Goal: Task Accomplishment & Management: Manage account settings

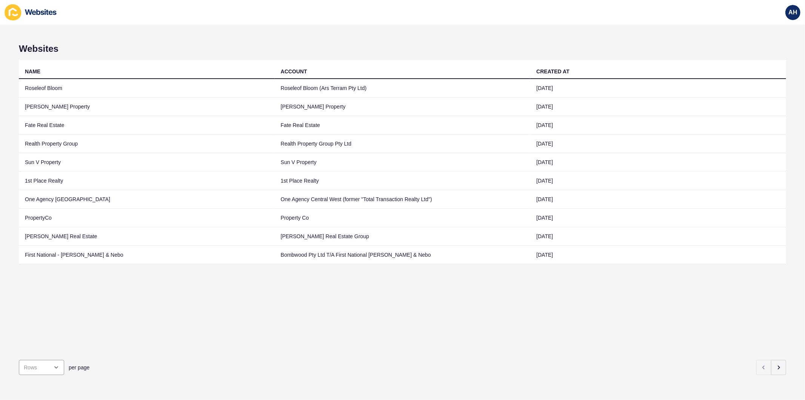
click at [319, 32] on div "Websites NAME ACCOUNT CREATED AT Roseleof Bloom Roseleof Bloom (Ars Terram Pty …" at bounding box center [402, 212] width 805 height 375
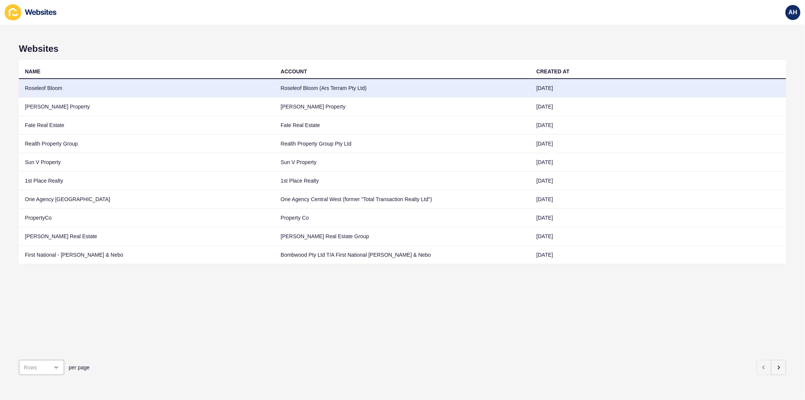
click at [316, 88] on td "Roseleof Bloom (Ars Terram Pty Ltd)" at bounding box center [403, 88] width 256 height 19
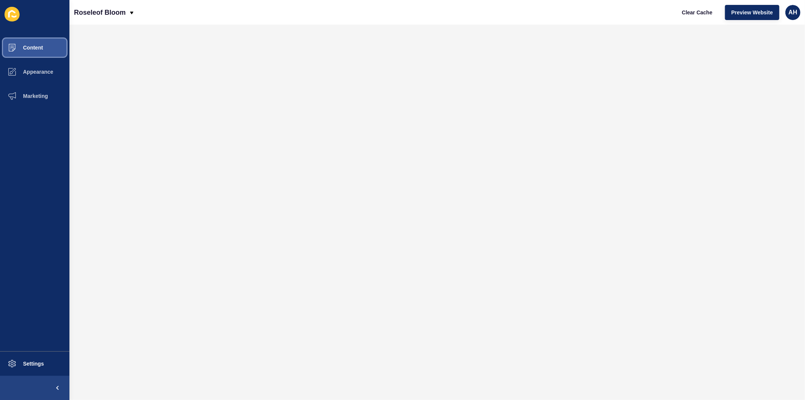
click at [38, 48] on span "Content" at bounding box center [21, 48] width 44 height 6
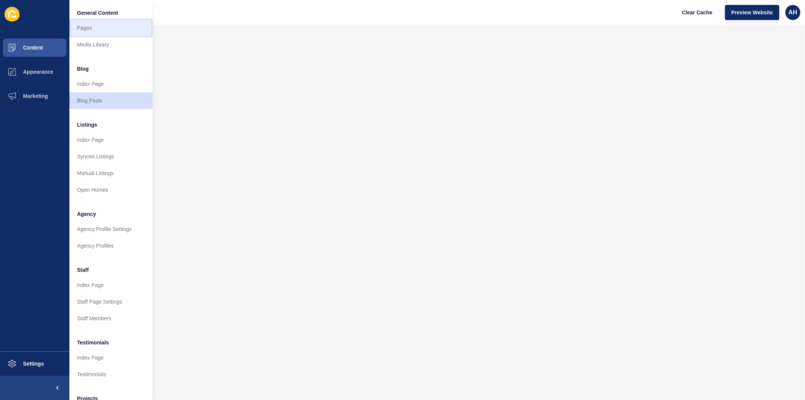
click at [85, 28] on link "Pages" at bounding box center [110, 28] width 83 height 17
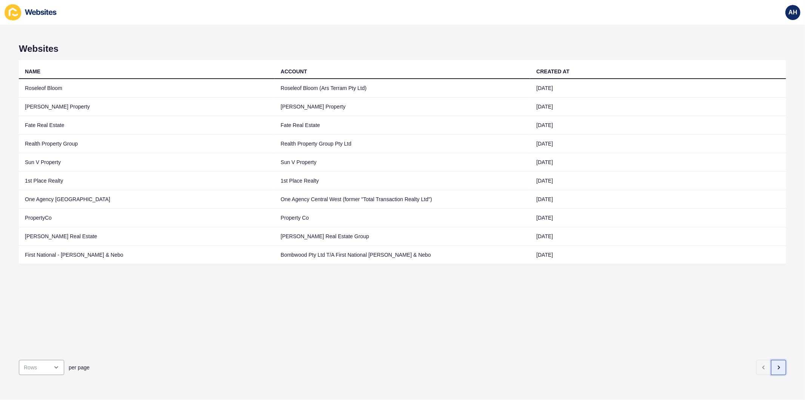
click at [779, 366] on icon "button" at bounding box center [780, 367] width 2 height 3
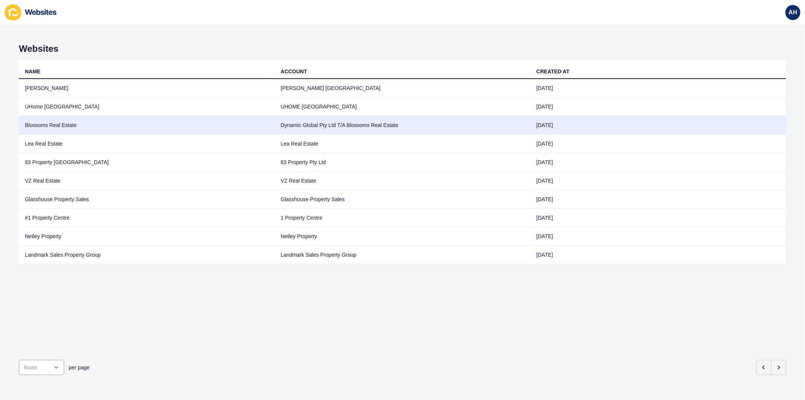
click at [290, 128] on td "Dynamic Global Pty Ltd T/A Blossoms Real Estate" at bounding box center [403, 125] width 256 height 19
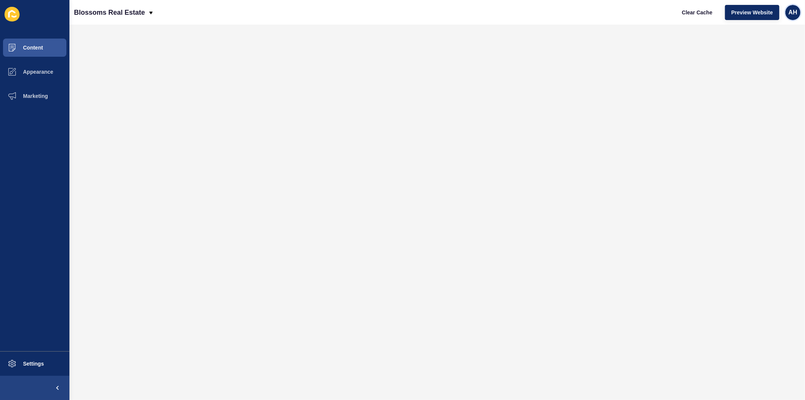
click at [795, 14] on span "AH" at bounding box center [793, 13] width 9 height 8
click at [757, 63] on link "Logout" at bounding box center [776, 63] width 56 height 17
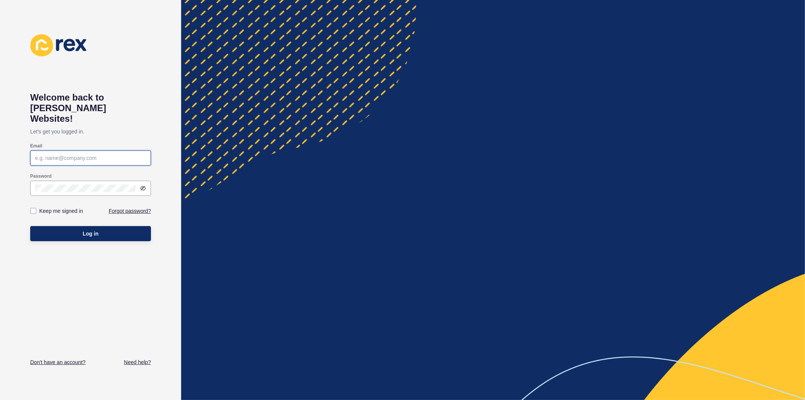
type input "ashley.hilario@rexsoftware.com.au"
click at [32, 208] on label at bounding box center [33, 211] width 6 height 6
click at [32, 208] on input "Keep me signed in" at bounding box center [34, 210] width 5 height 5
checkbox input "true"
click at [43, 226] on button "Log in" at bounding box center [90, 233] width 121 height 15
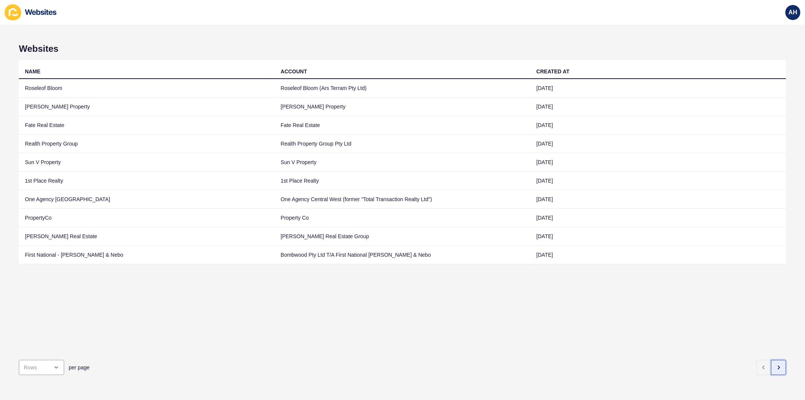
click at [779, 366] on icon "button" at bounding box center [780, 367] width 2 height 3
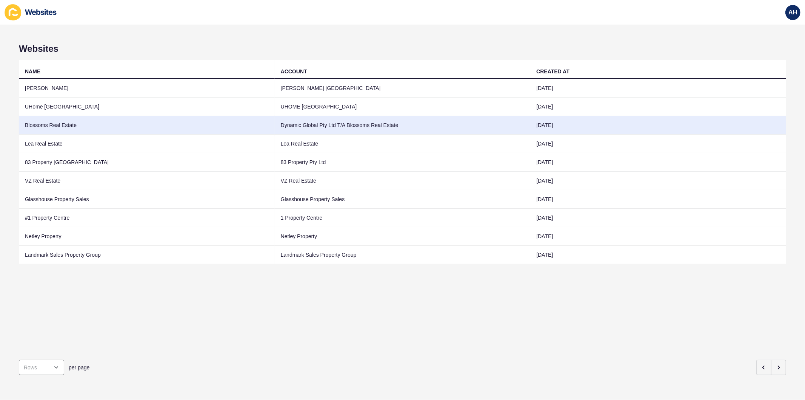
click at [333, 130] on td "Dynamic Global Pty Ltd T/A Blossoms Real Estate" at bounding box center [403, 125] width 256 height 19
